Goal: Submit feedback/report problem: Submit feedback/report problem

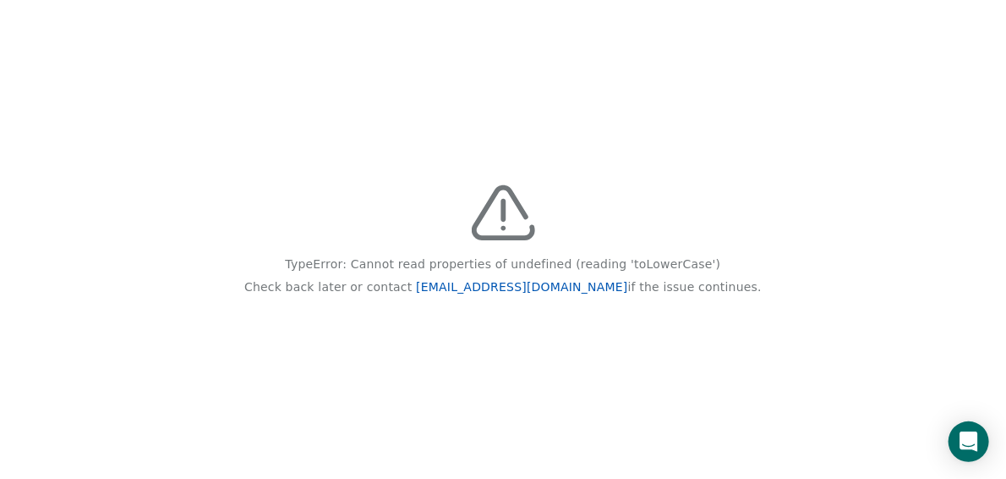
click at [501, 288] on link "[EMAIL_ADDRESS][DOMAIN_NAME]" at bounding box center [521, 287] width 211 height 14
